Goal: Information Seeking & Learning: Learn about a topic

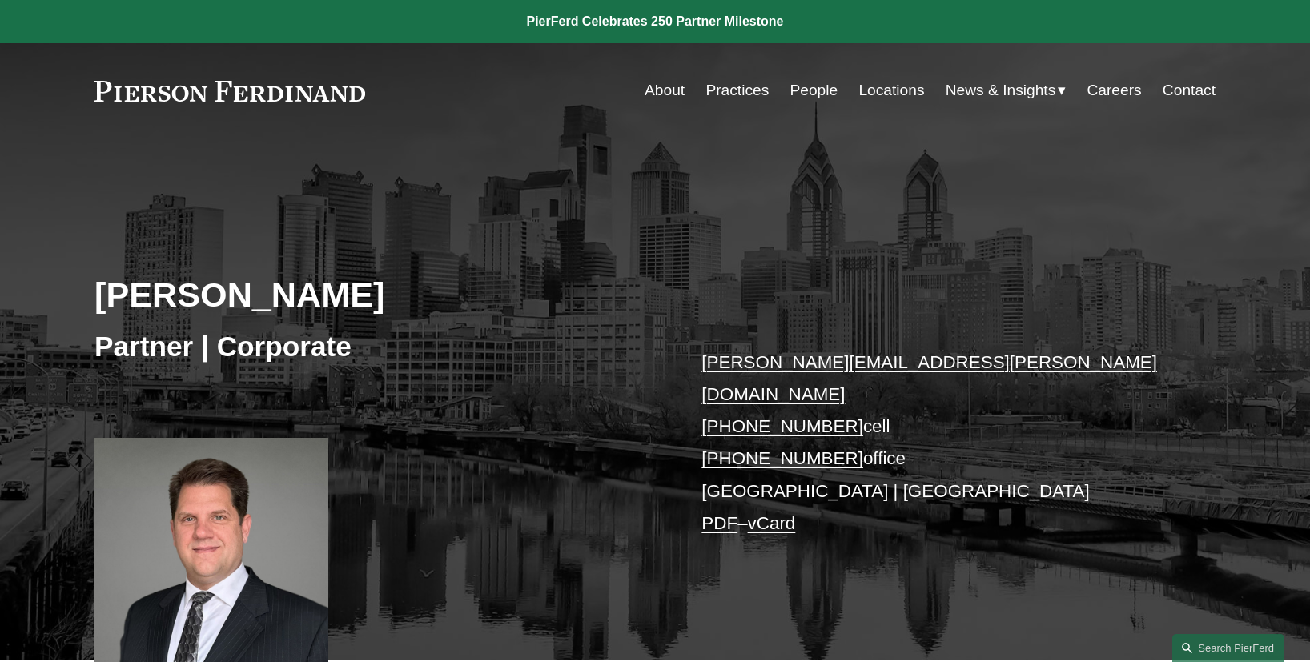
click at [796, 92] on link "People" at bounding box center [813, 90] width 48 height 30
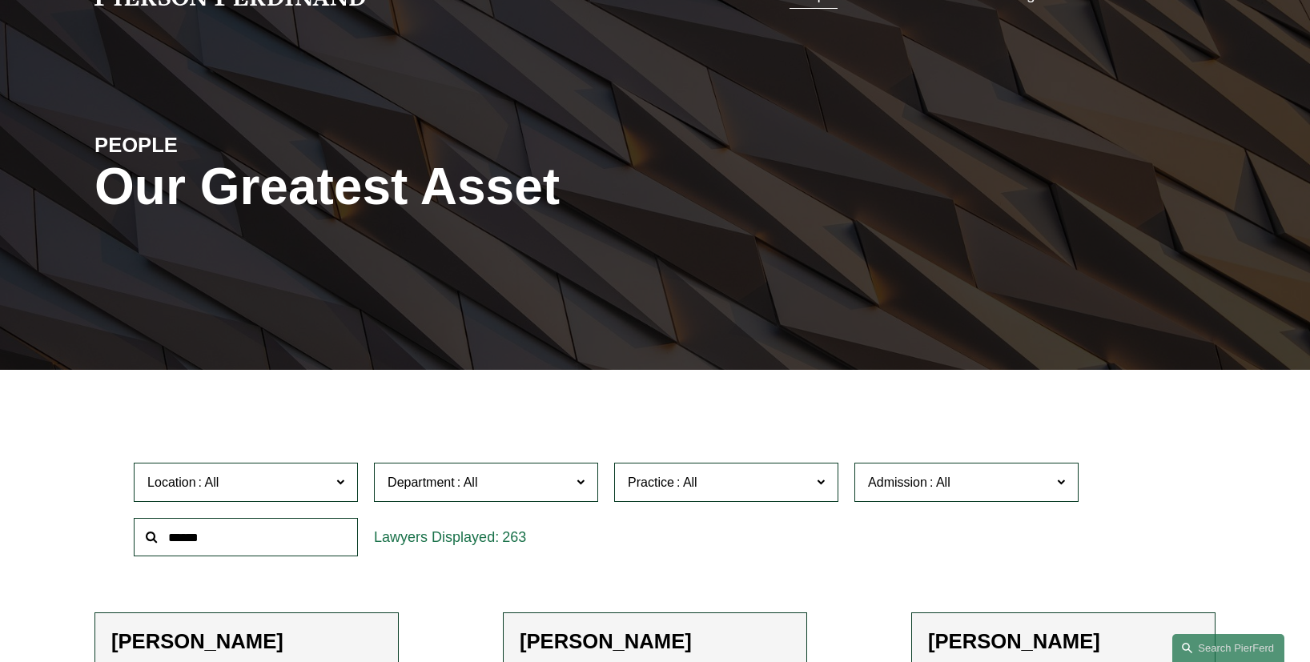
scroll to position [101, 0]
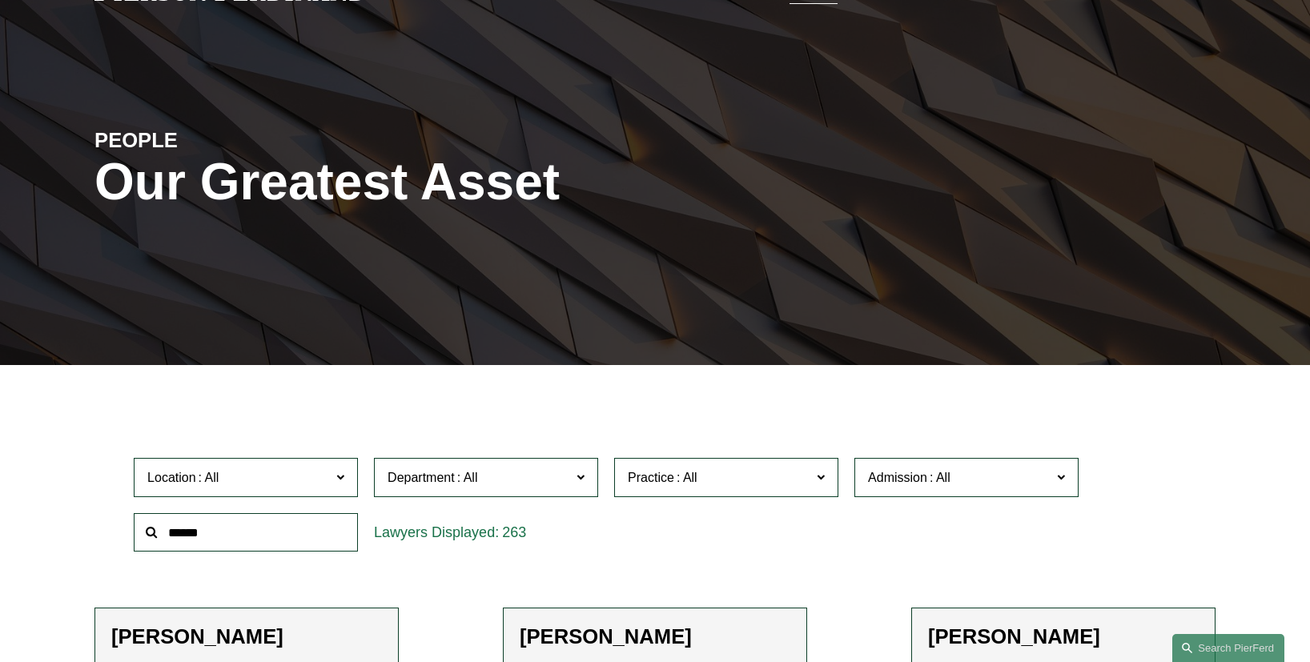
click at [239, 536] on input "text" at bounding box center [246, 532] width 224 height 39
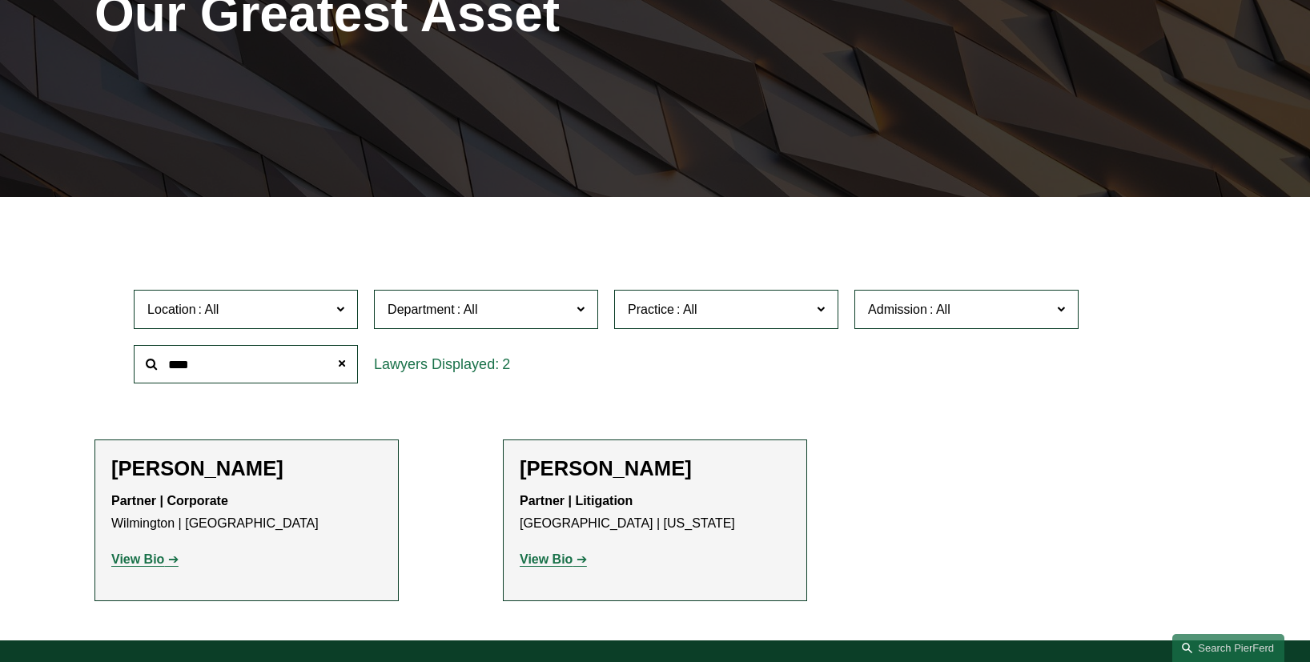
scroll to position [272, 0]
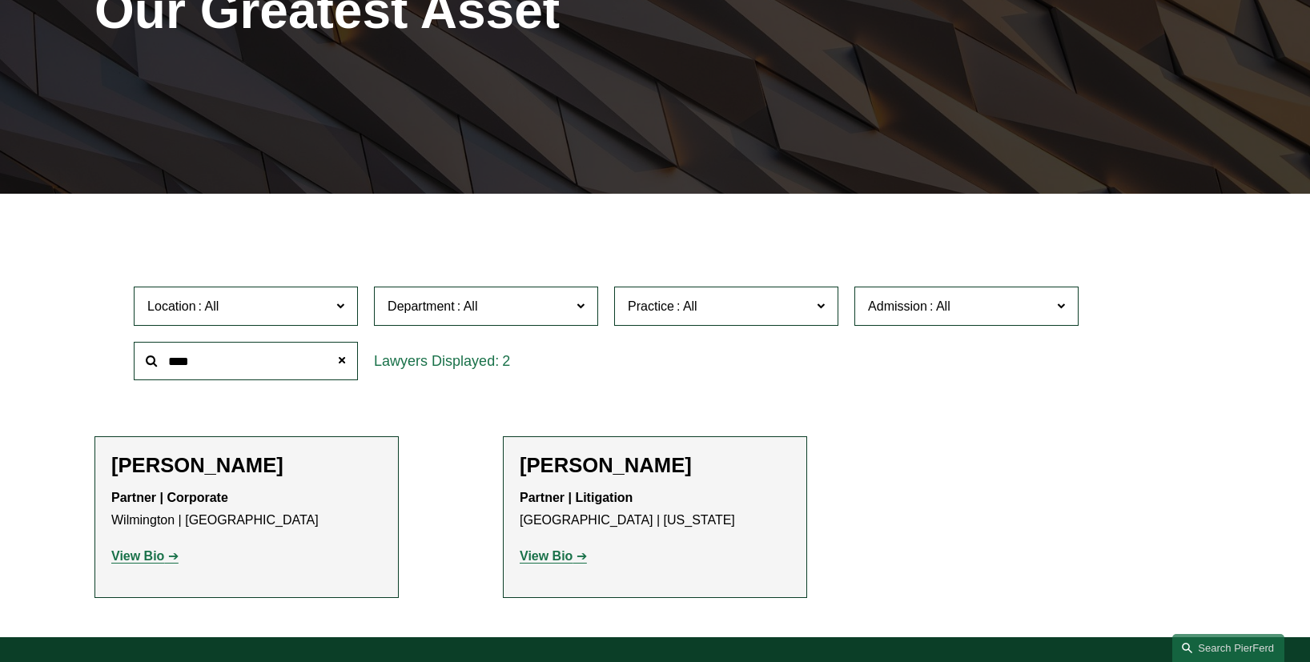
type input "****"
click at [563, 559] on strong "View Bio" at bounding box center [545, 556] width 53 height 14
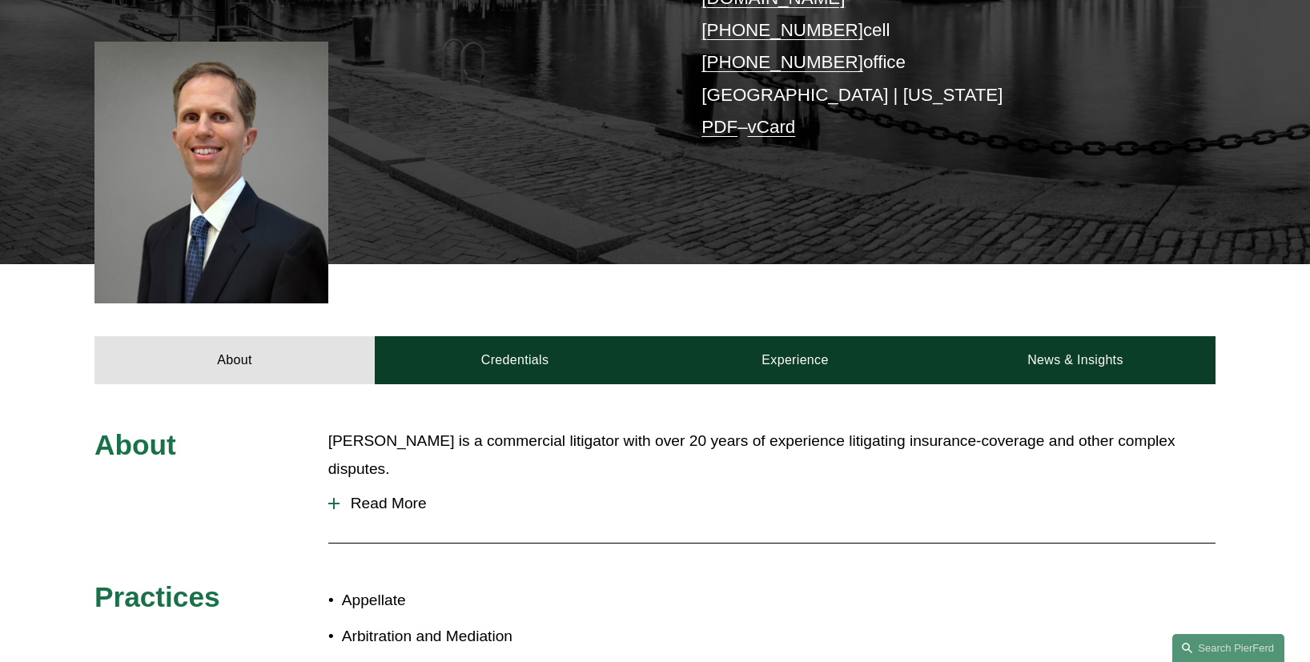
scroll to position [218, 0]
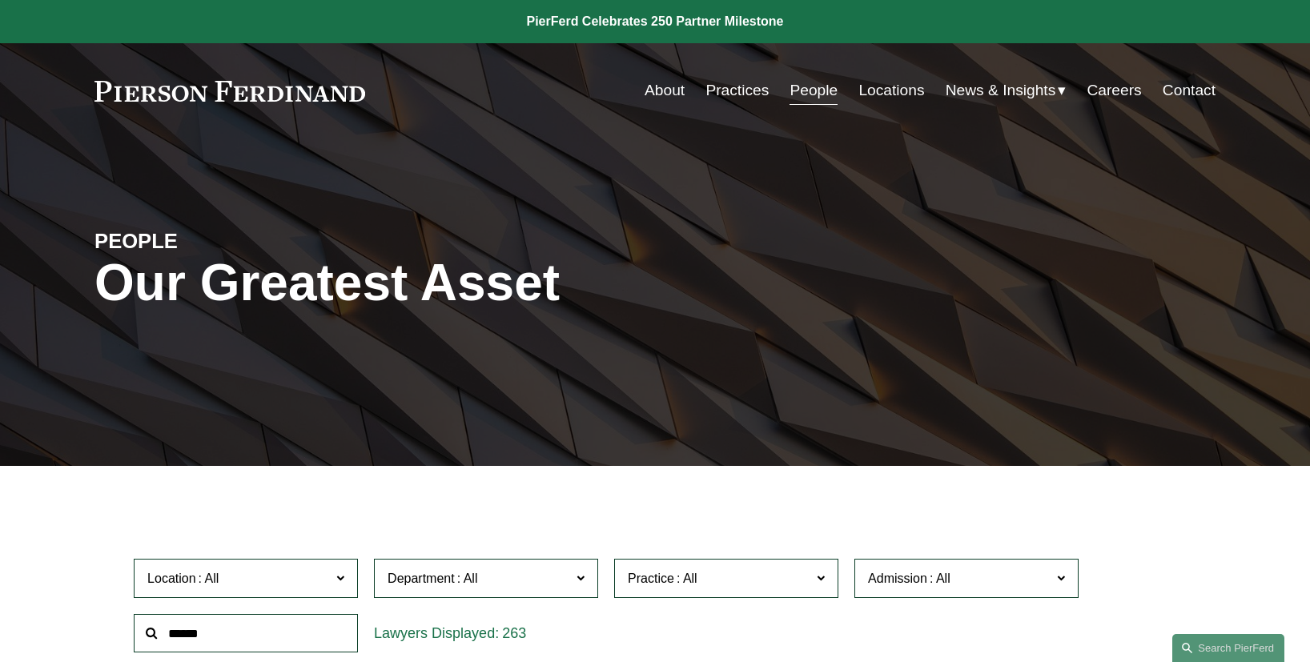
click at [219, 636] on input "text" at bounding box center [246, 633] width 224 height 39
type input "*******"
click at [718, 90] on link "Practices" at bounding box center [736, 90] width 63 height 30
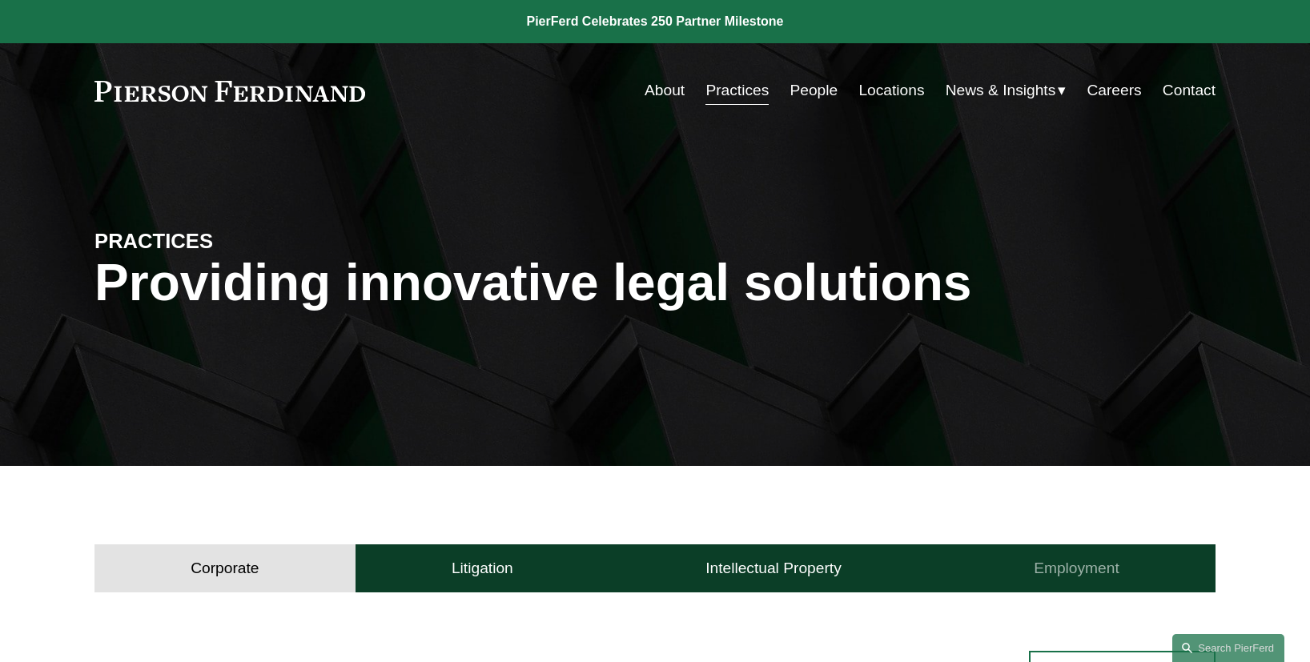
click at [1087, 573] on h4 "Employment" at bounding box center [1076, 568] width 86 height 19
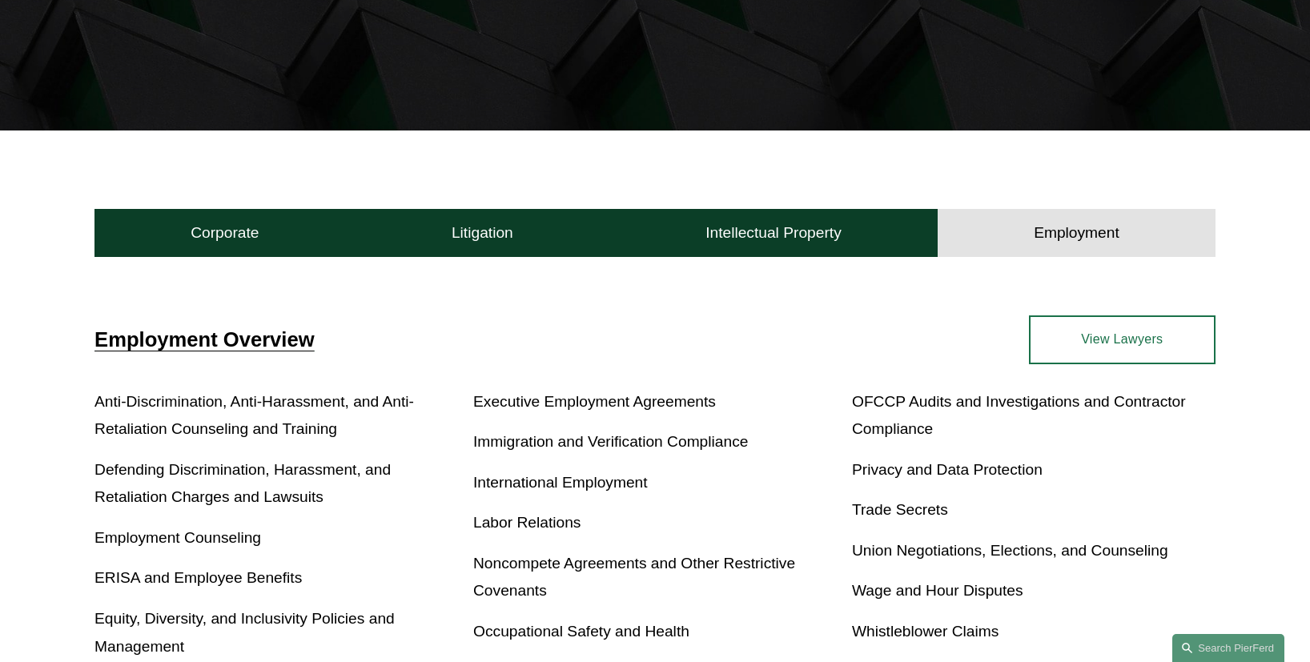
scroll to position [345, 0]
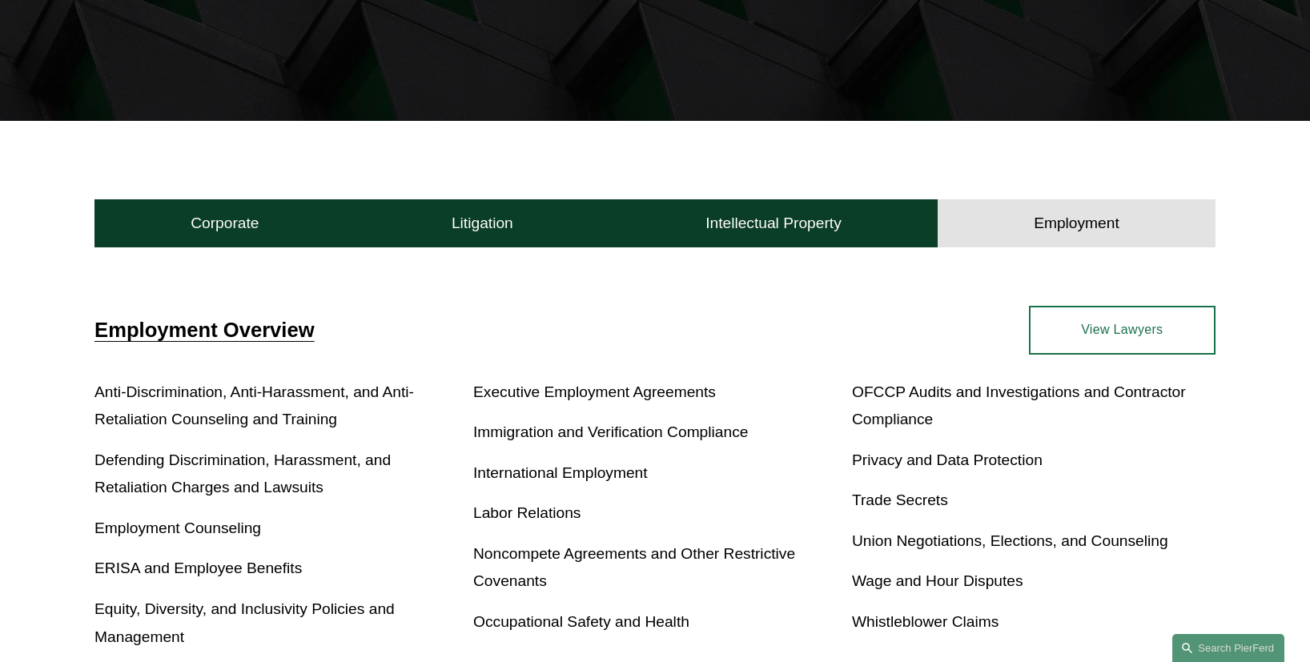
click at [255, 333] on span "Employment Overview" at bounding box center [204, 330] width 220 height 22
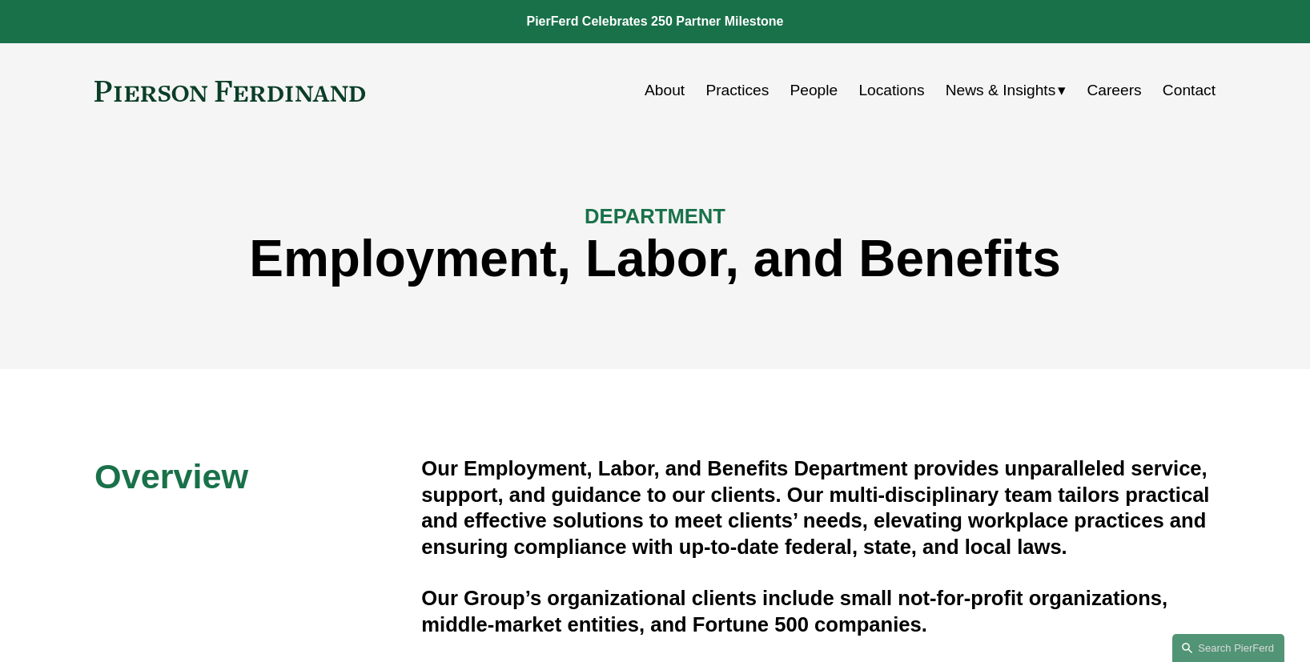
click at [749, 90] on link "Practices" at bounding box center [736, 90] width 63 height 30
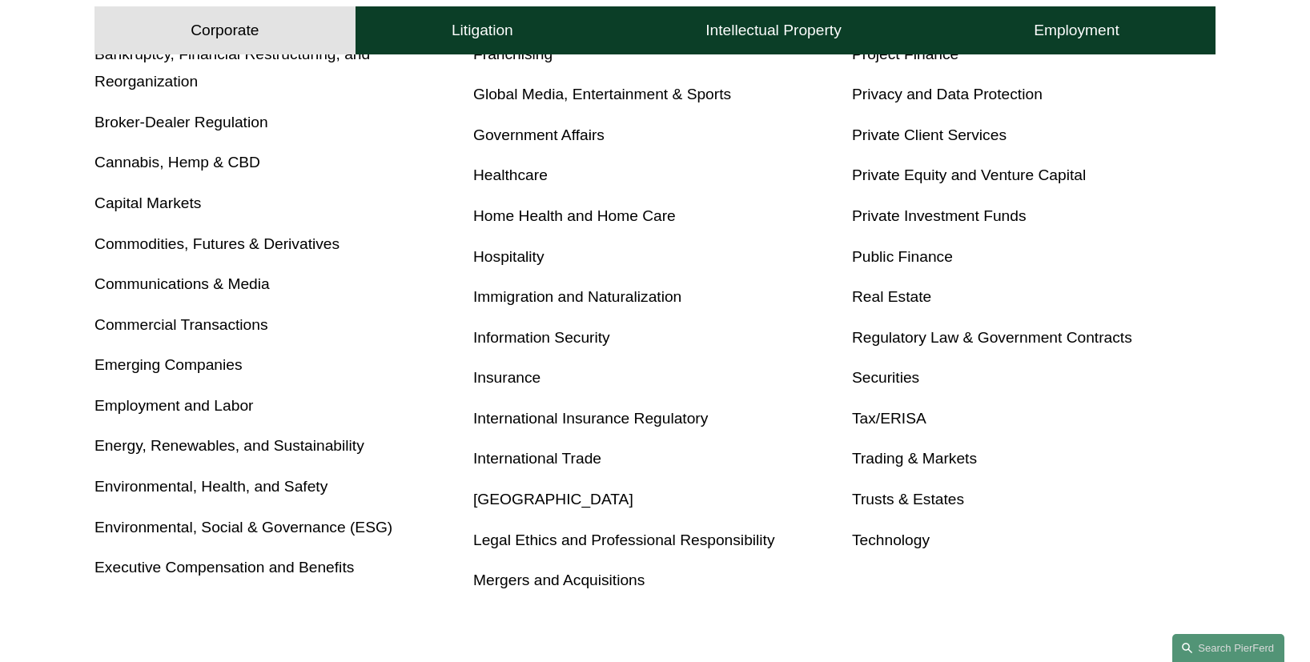
scroll to position [768, 0]
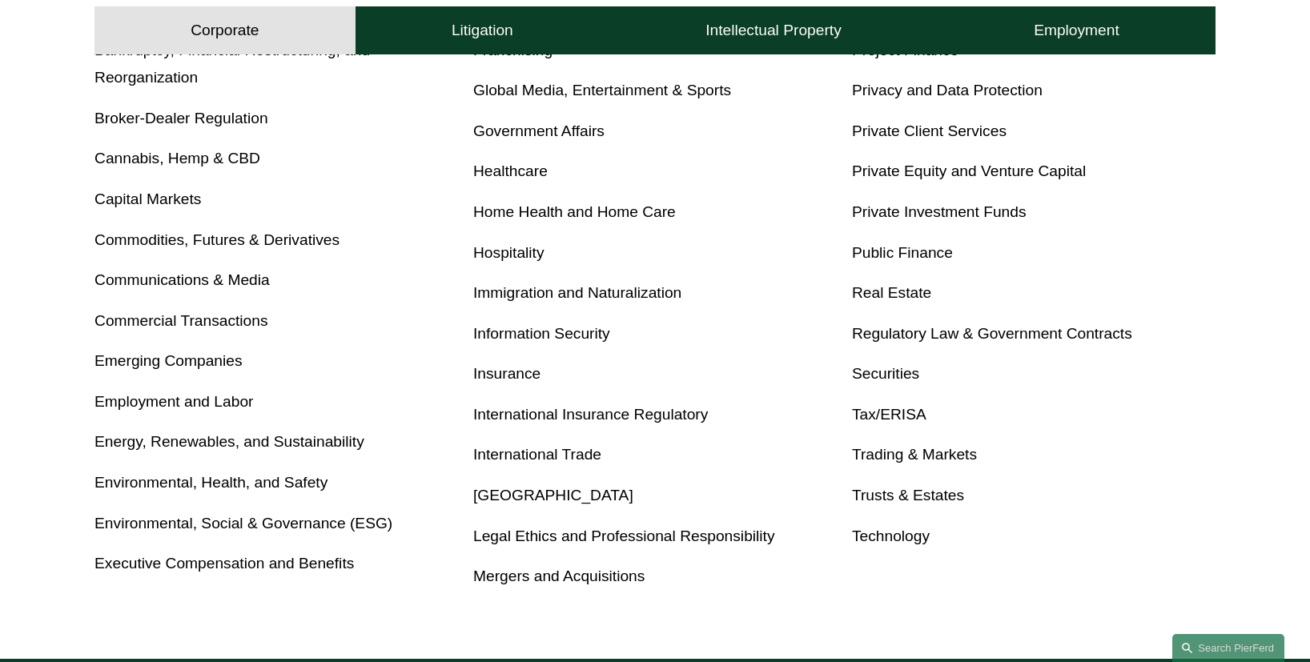
click at [540, 490] on link "[GEOGRAPHIC_DATA]" at bounding box center [553, 495] width 160 height 17
click at [518, 33] on button "Litigation" at bounding box center [482, 30] width 254 height 48
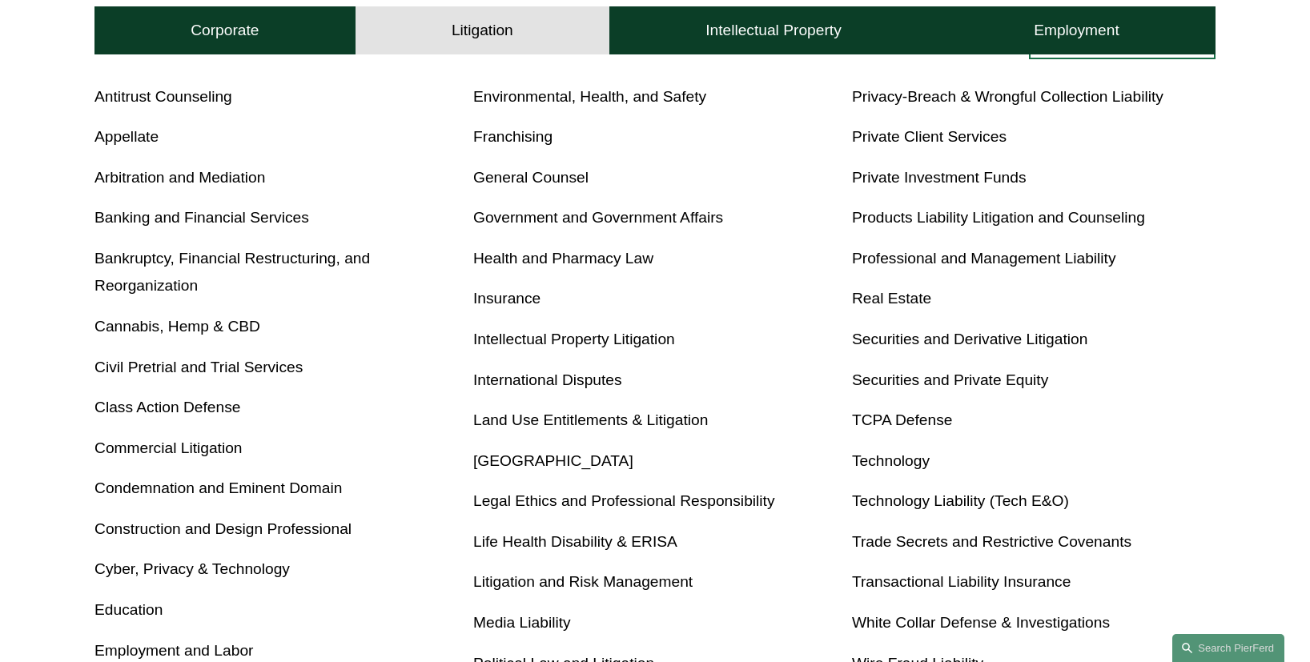
scroll to position [839, 0]
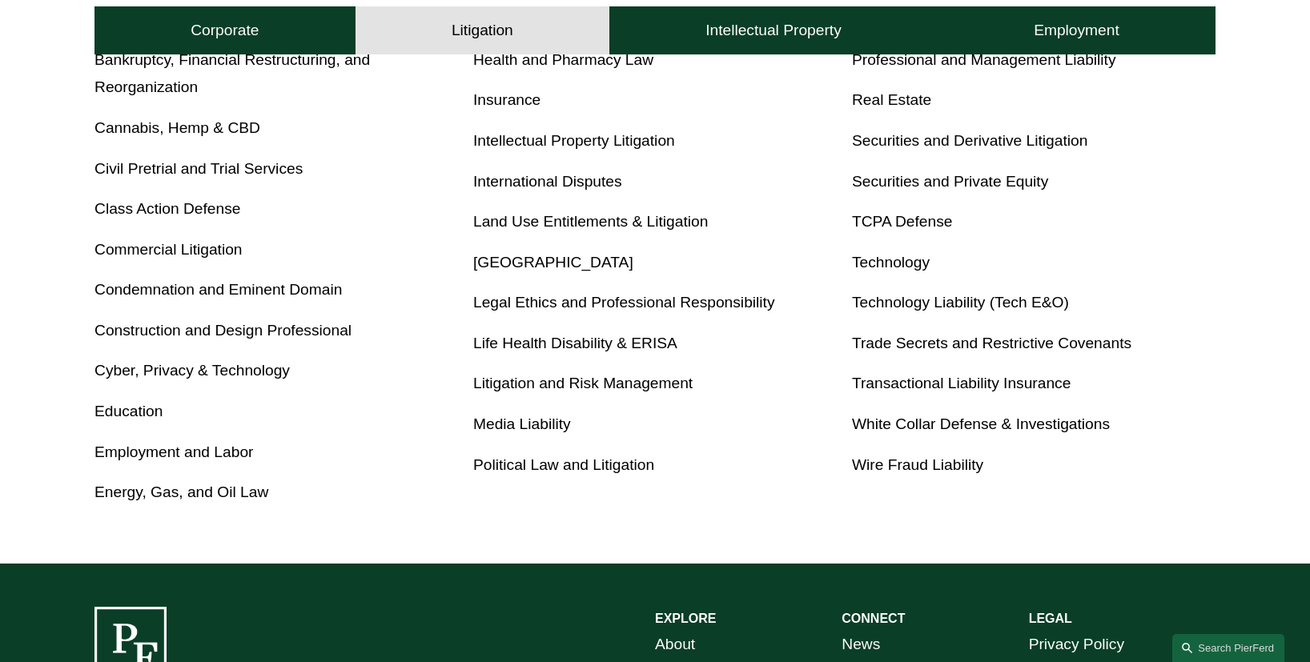
click at [515, 265] on link "[GEOGRAPHIC_DATA]" at bounding box center [553, 262] width 160 height 17
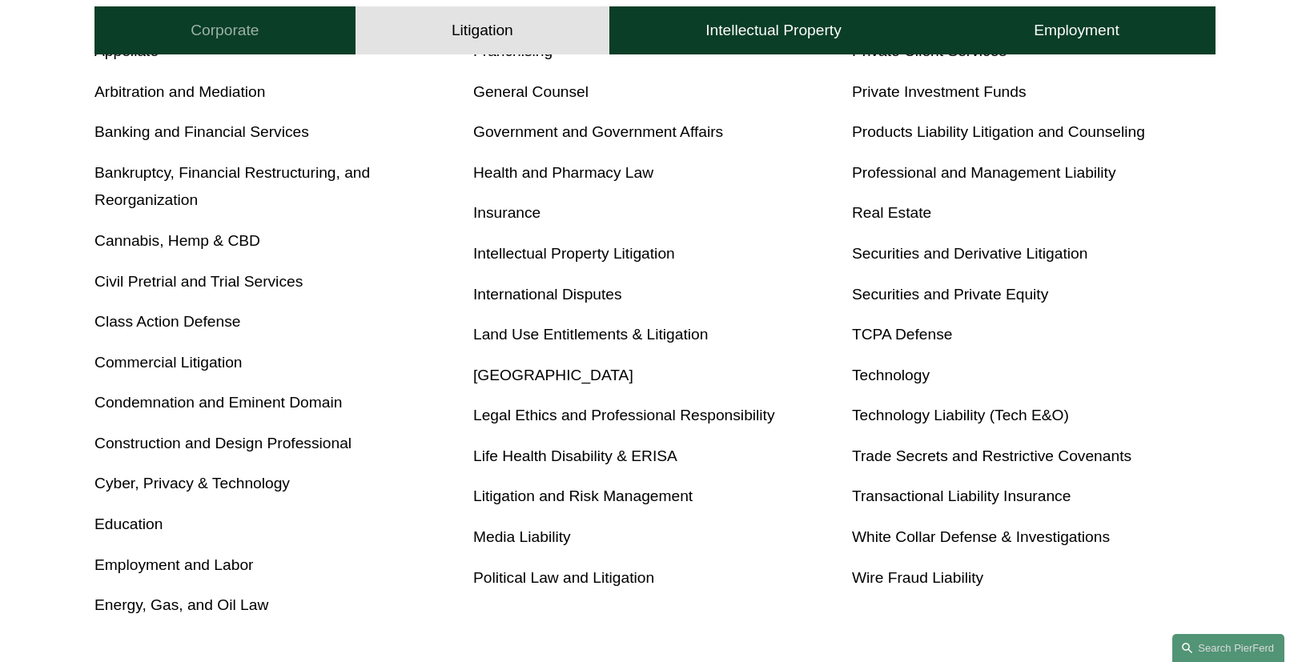
click at [271, 26] on button "Corporate" at bounding box center [224, 30] width 261 height 48
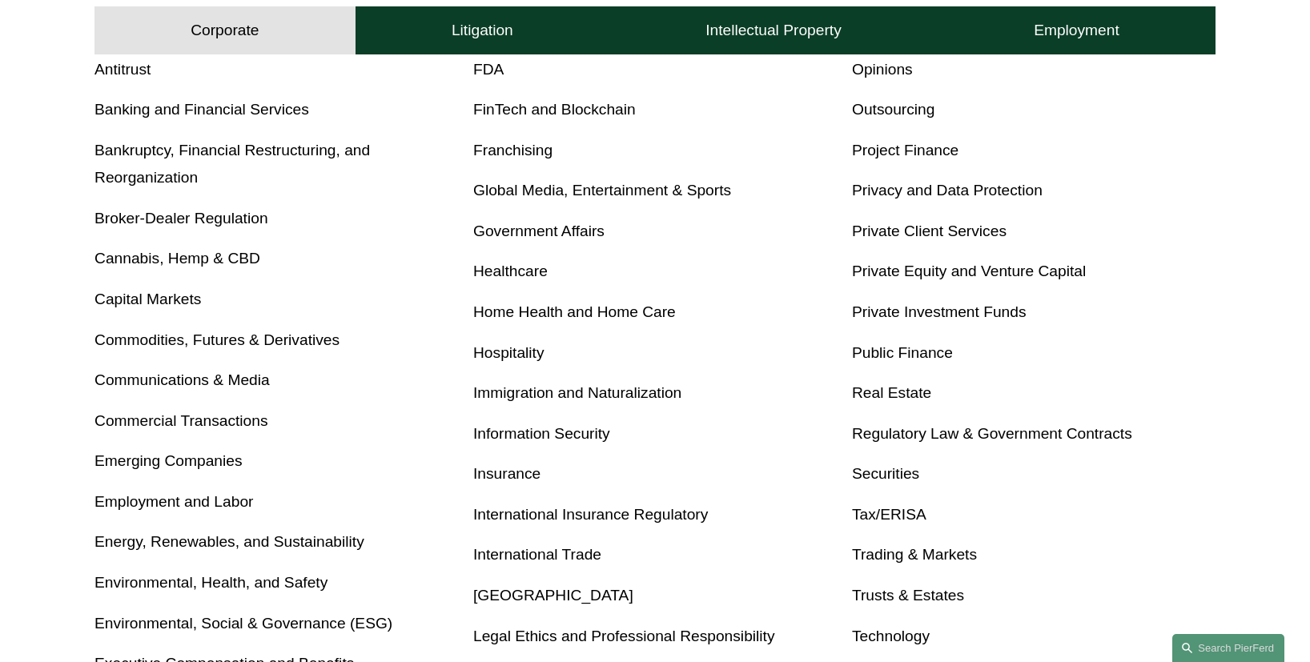
scroll to position [697, 0]
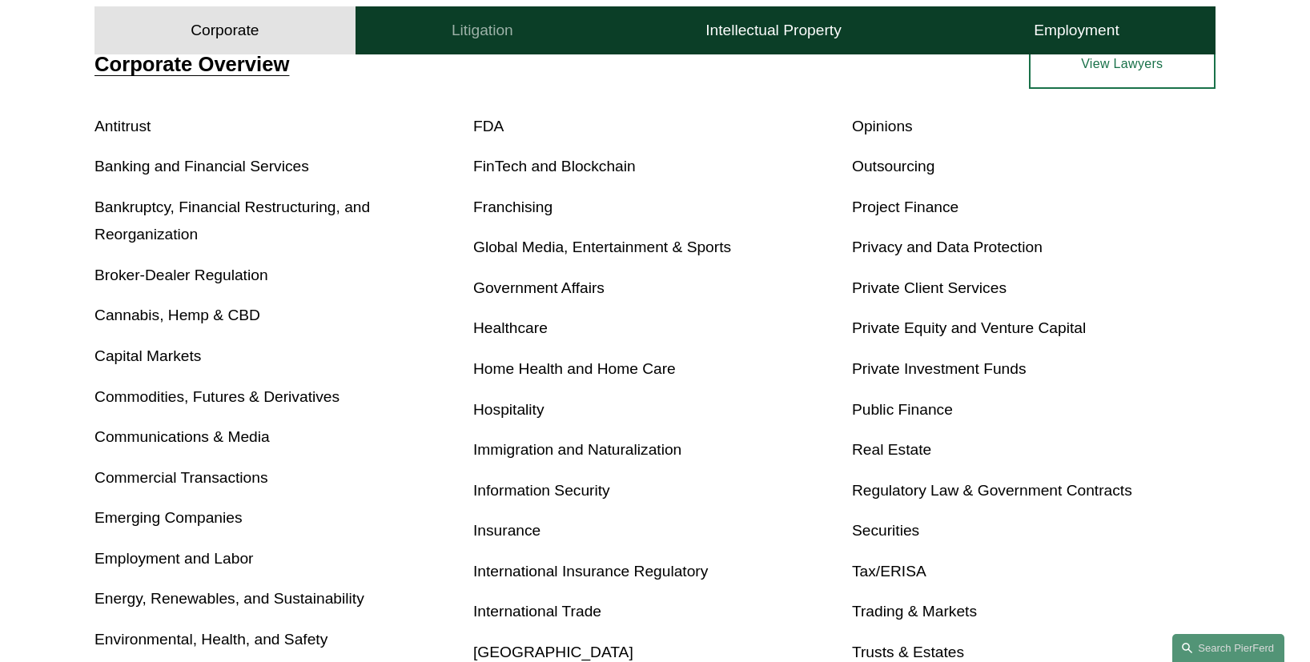
click at [520, 22] on button "Litigation" at bounding box center [482, 30] width 254 height 48
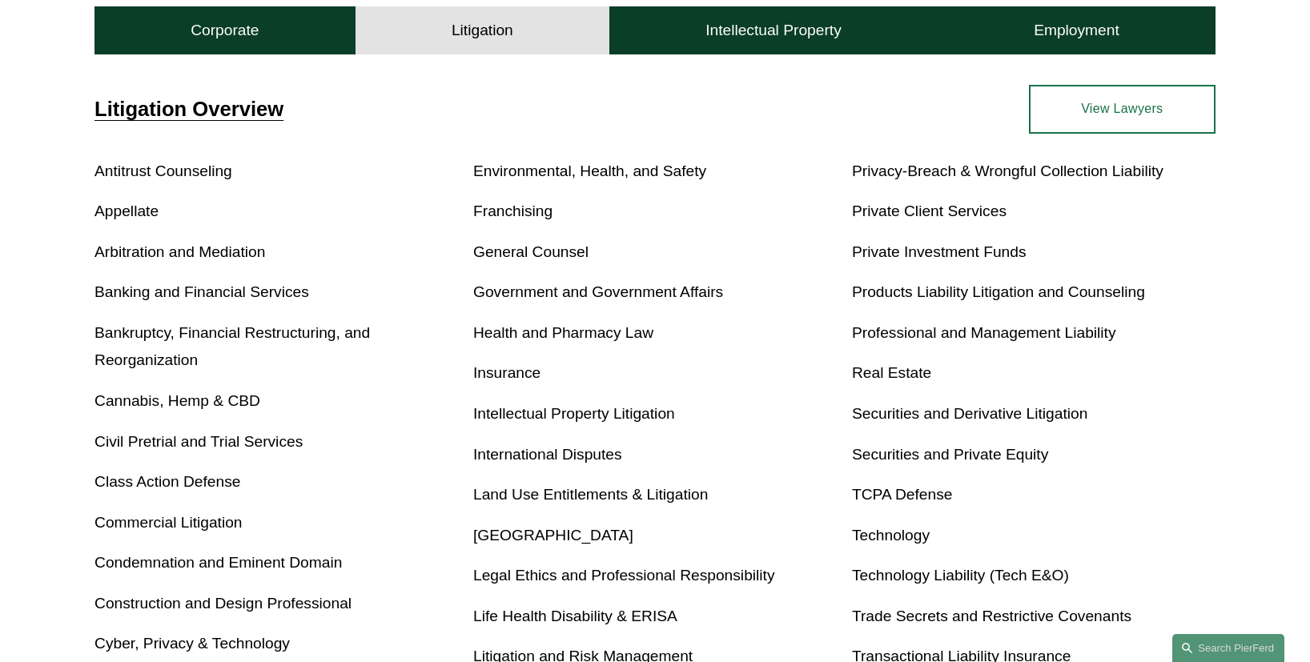
scroll to position [576, 0]
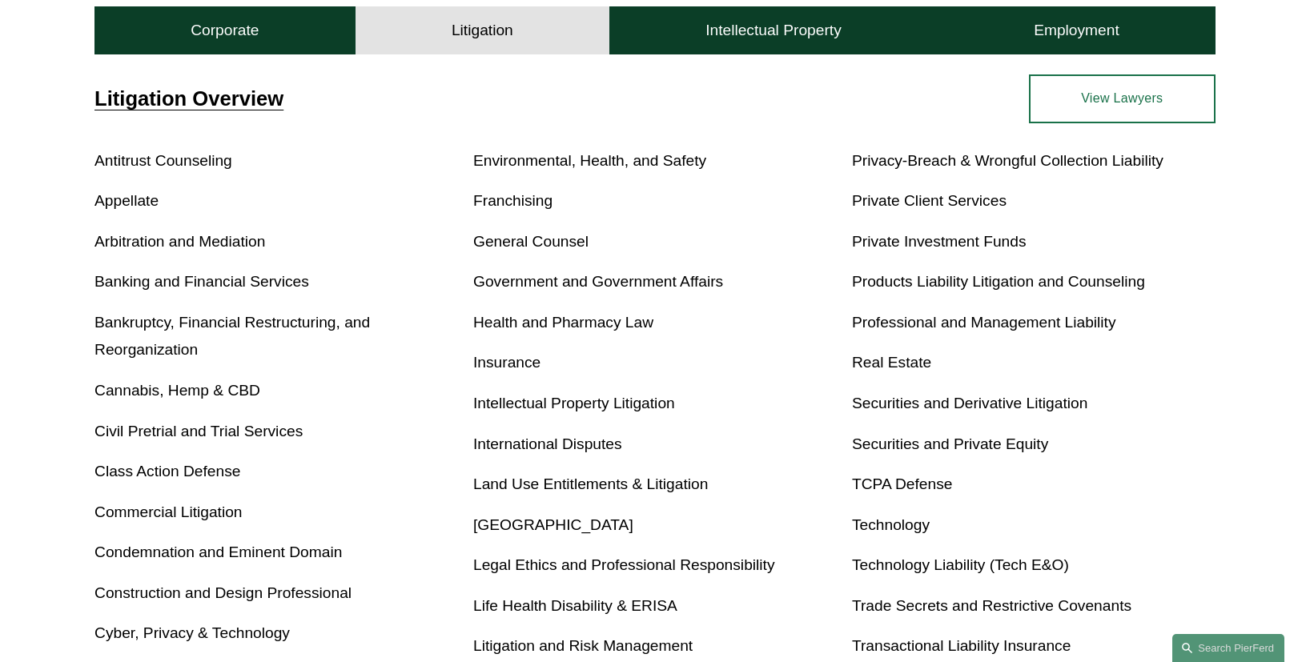
click at [510, 446] on link "International Disputes" at bounding box center [547, 443] width 149 height 17
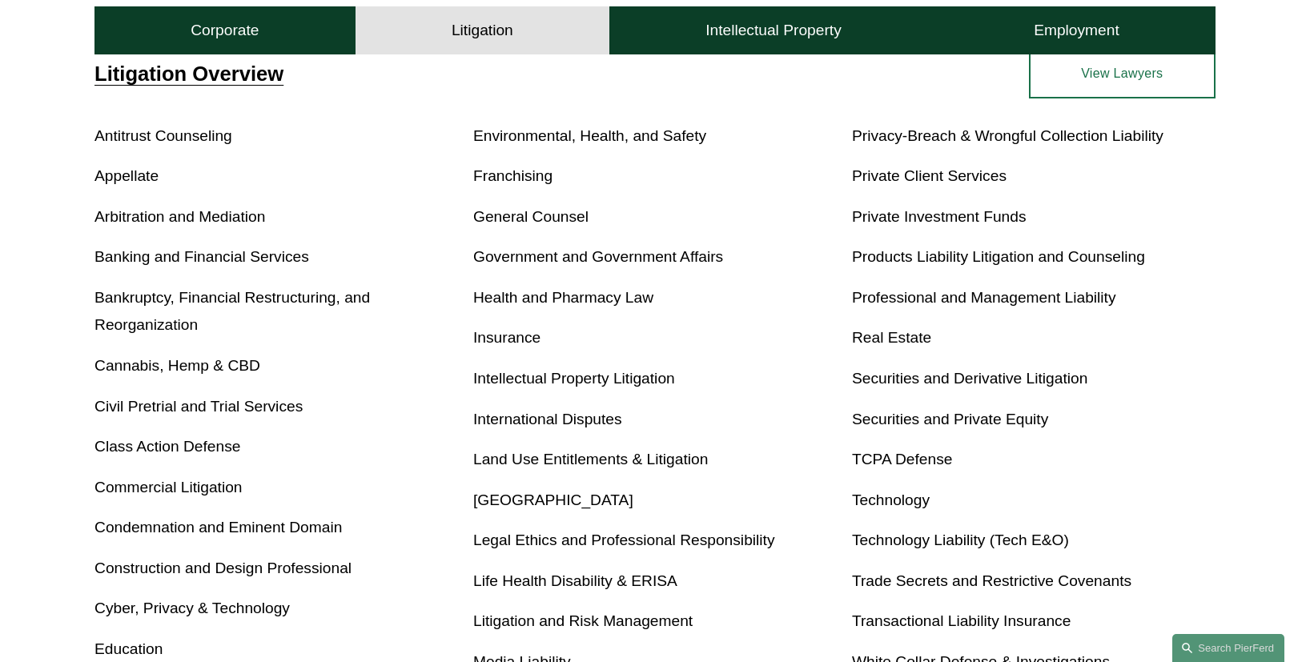
scroll to position [603, 0]
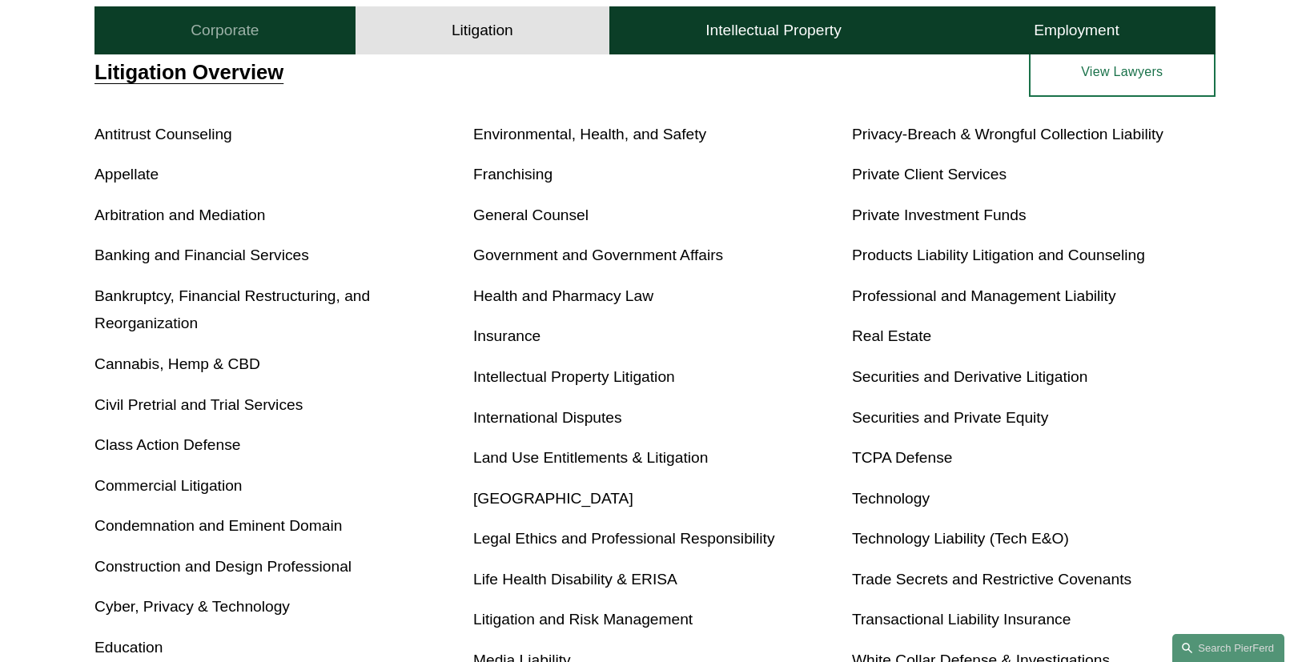
click at [255, 39] on h4 "Corporate" at bounding box center [225, 30] width 68 height 19
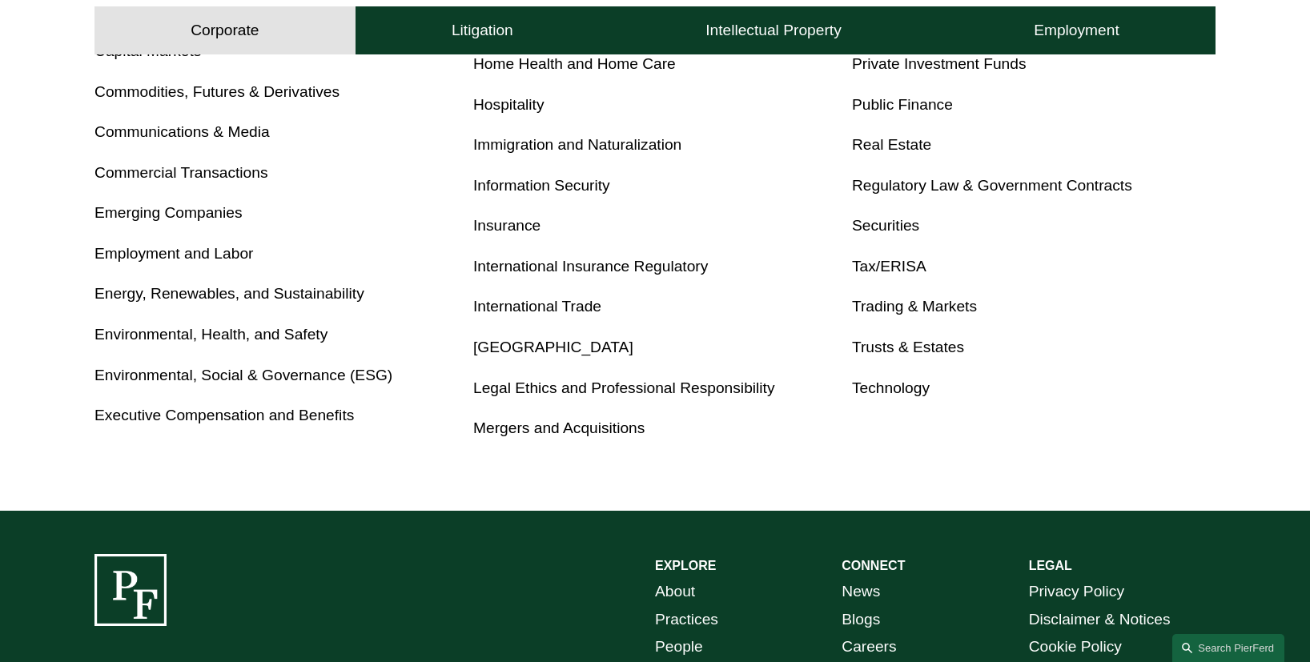
scroll to position [1012, 0]
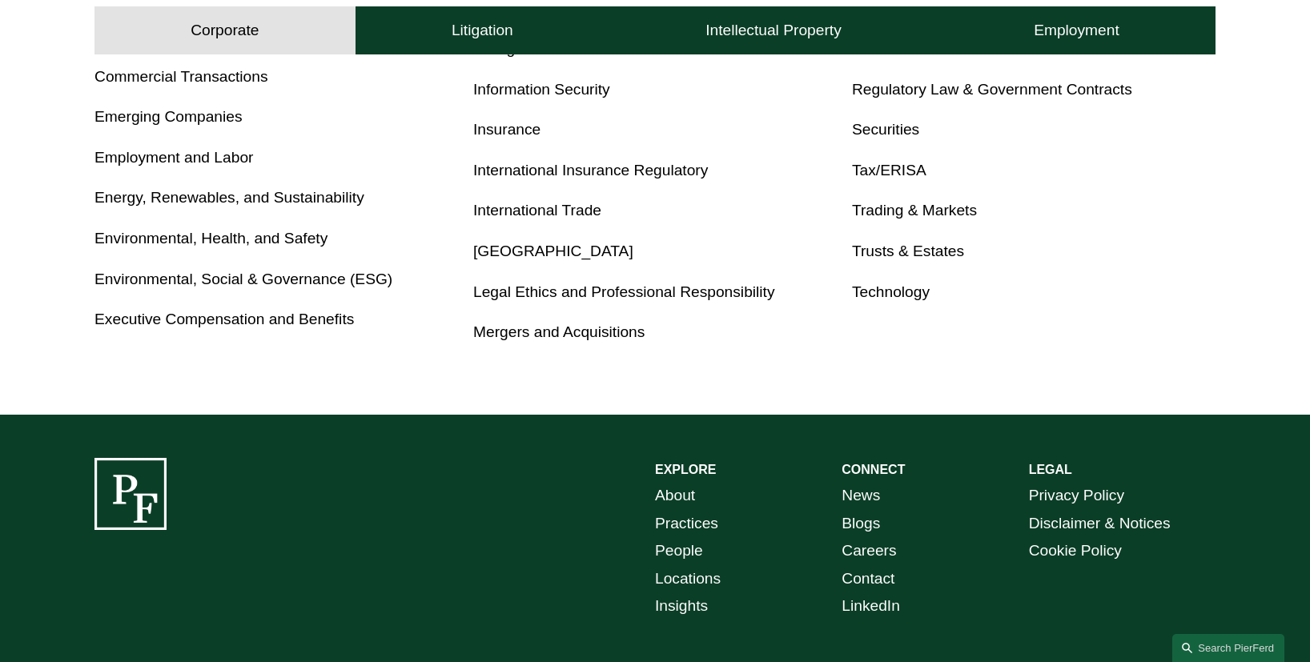
click at [544, 213] on link "International Trade" at bounding box center [537, 210] width 128 height 17
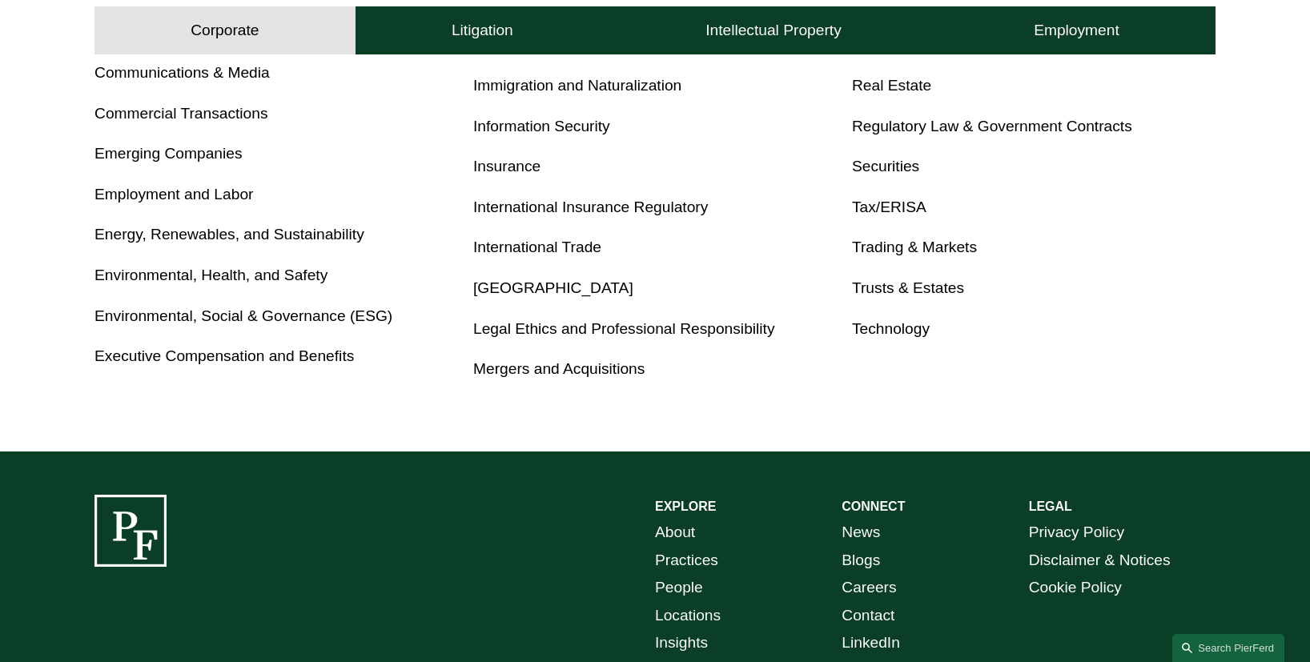
scroll to position [953, 0]
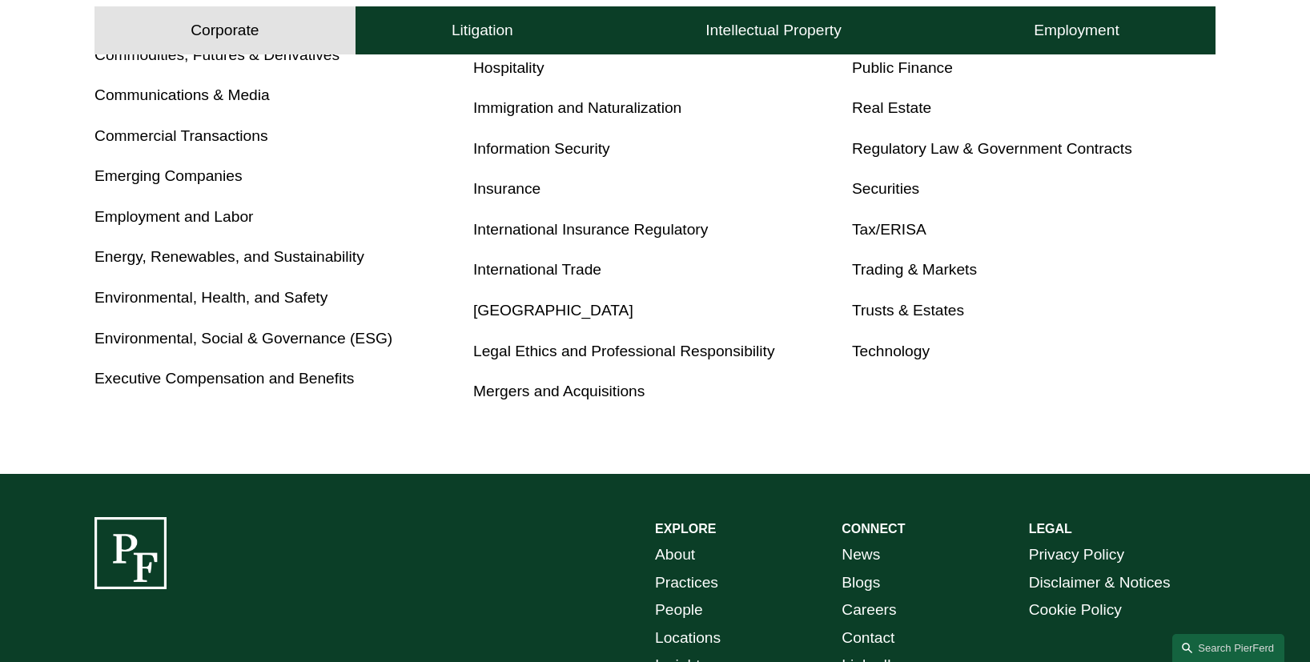
click at [522, 227] on link "International Insurance Regulatory" at bounding box center [590, 229] width 235 height 17
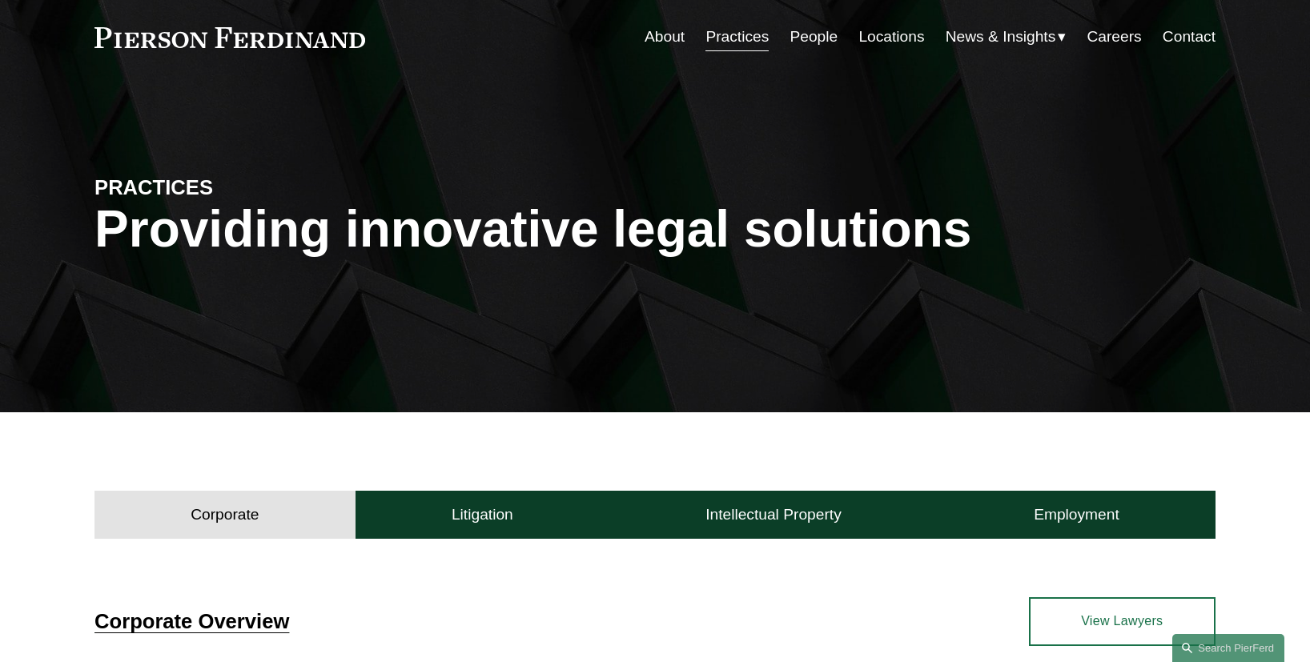
scroll to position [0, 0]
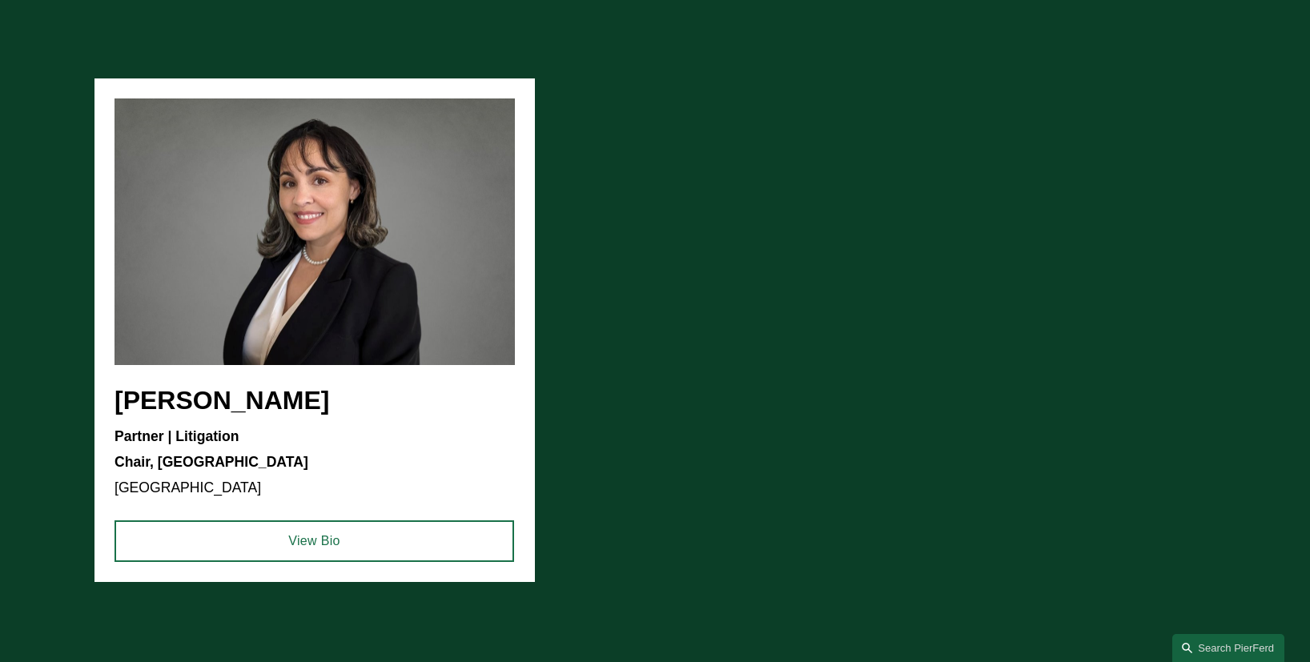
scroll to position [1450, 0]
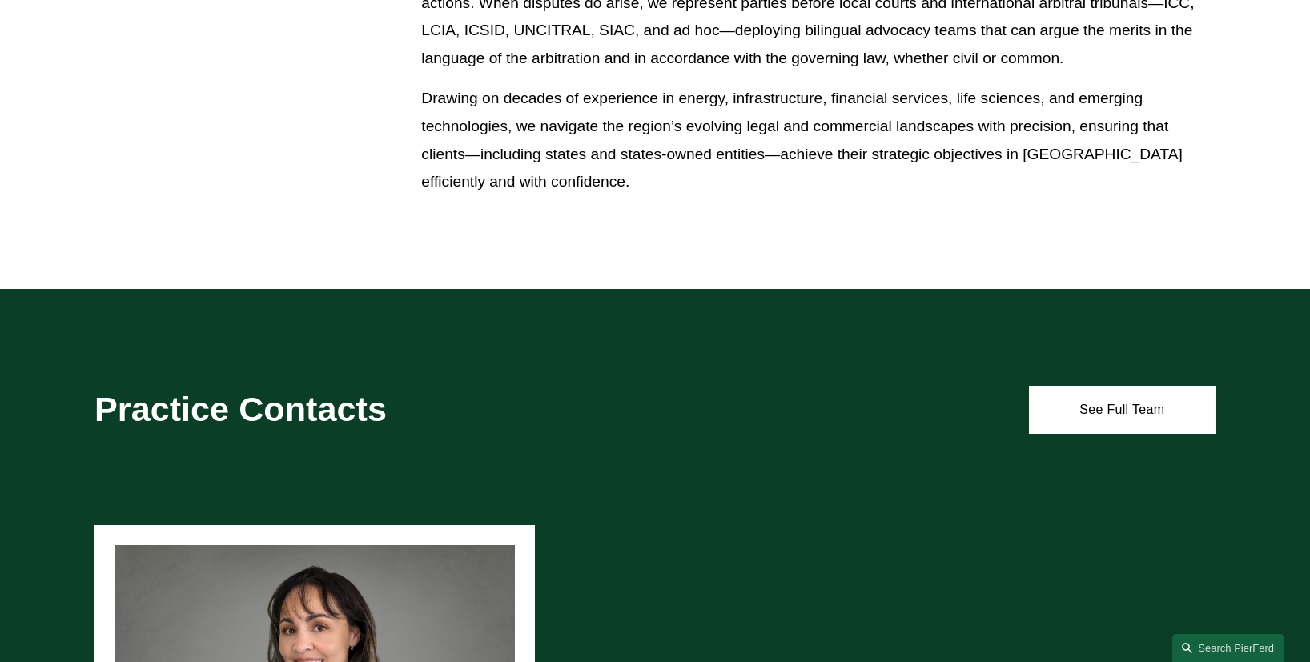
scroll to position [993, 0]
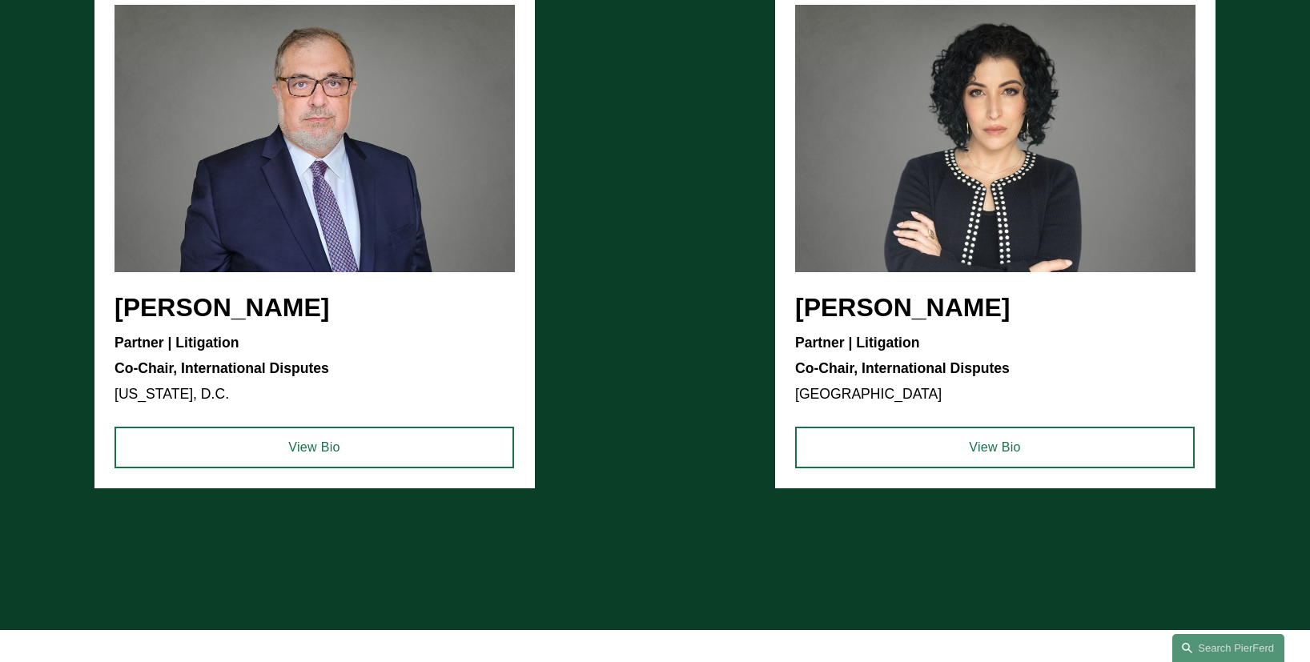
scroll to position [2197, 0]
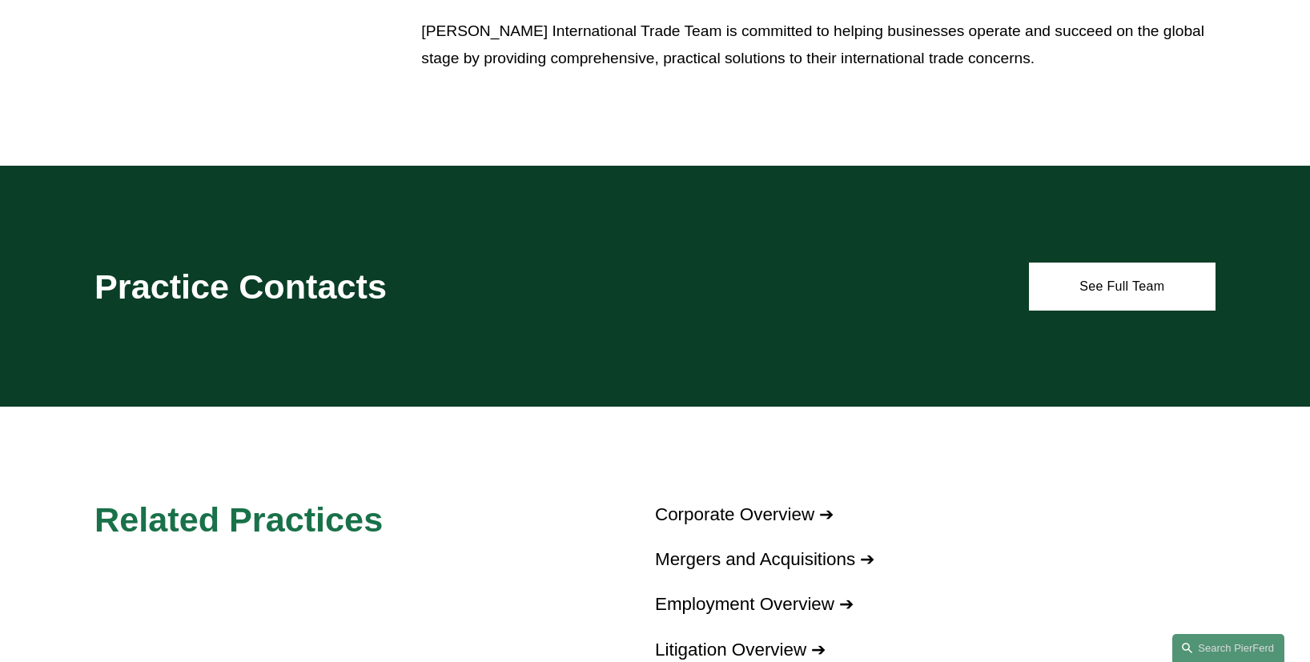
scroll to position [1715, 0]
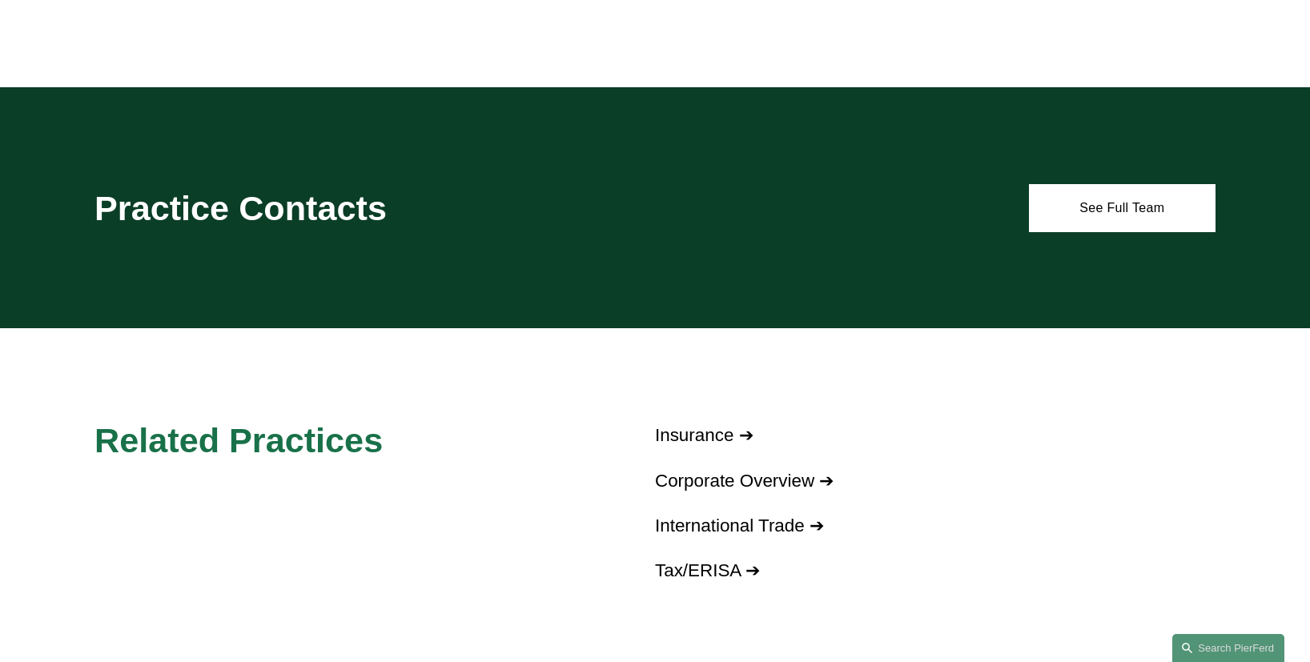
scroll to position [1226, 0]
